Goal: Navigation & Orientation: Go to known website

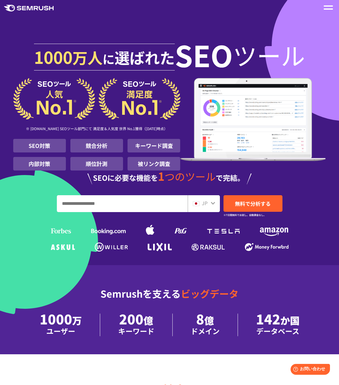
click at [331, 5] on div at bounding box center [328, 7] width 9 height 7
click at [328, 7] on div at bounding box center [328, 7] width 9 height 7
click at [328, 6] on span at bounding box center [328, 5] width 9 height 1
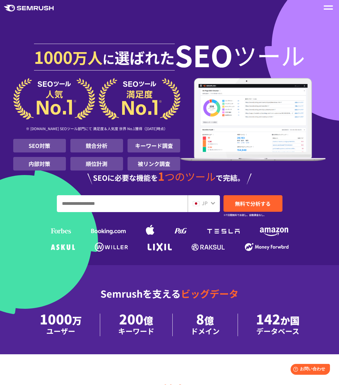
click at [328, 6] on span at bounding box center [328, 5] width 9 height 1
click at [327, 9] on span at bounding box center [328, 8] width 9 height 1
click at [17, 8] on icon ".cls-1 {fill: #fff;}" at bounding box center [29, 8] width 50 height 7
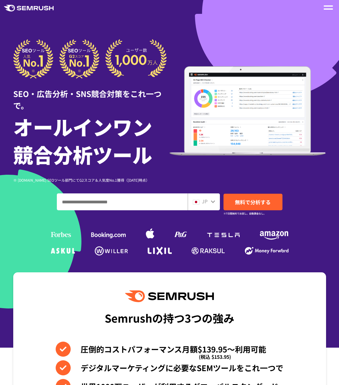
click at [331, 6] on span at bounding box center [328, 5] width 9 height 1
click at [328, 9] on span at bounding box center [328, 8] width 9 height 1
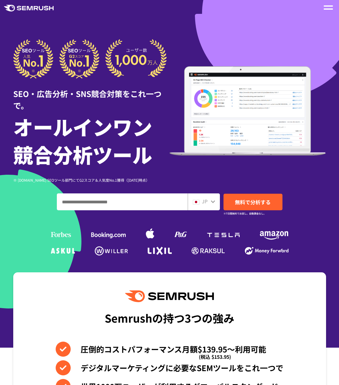
click at [328, 9] on span at bounding box center [328, 8] width 9 height 1
click at [329, 7] on div at bounding box center [328, 7] width 9 height 7
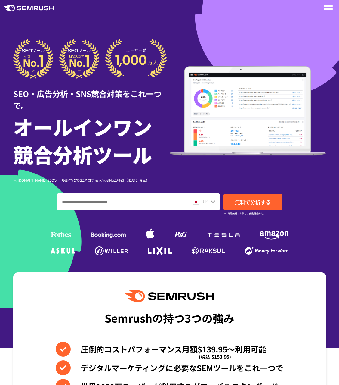
click at [331, 7] on div at bounding box center [328, 7] width 9 height 7
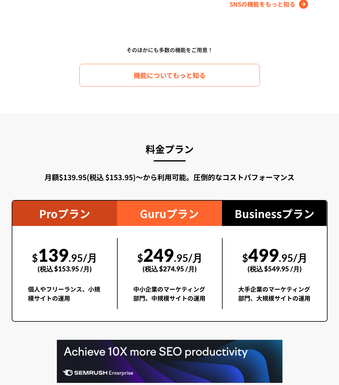
scroll to position [969, 0]
